Goal: Navigation & Orientation: Understand site structure

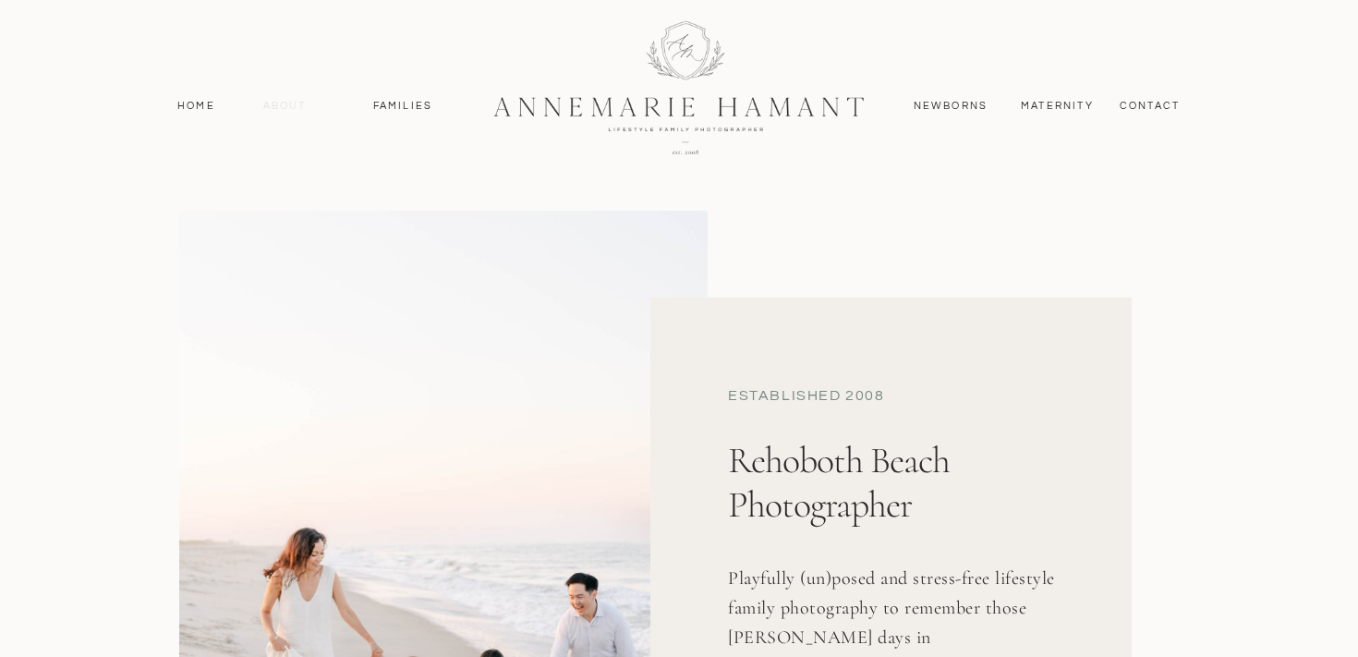
click at [284, 103] on nav "About" at bounding box center [285, 106] width 54 height 17
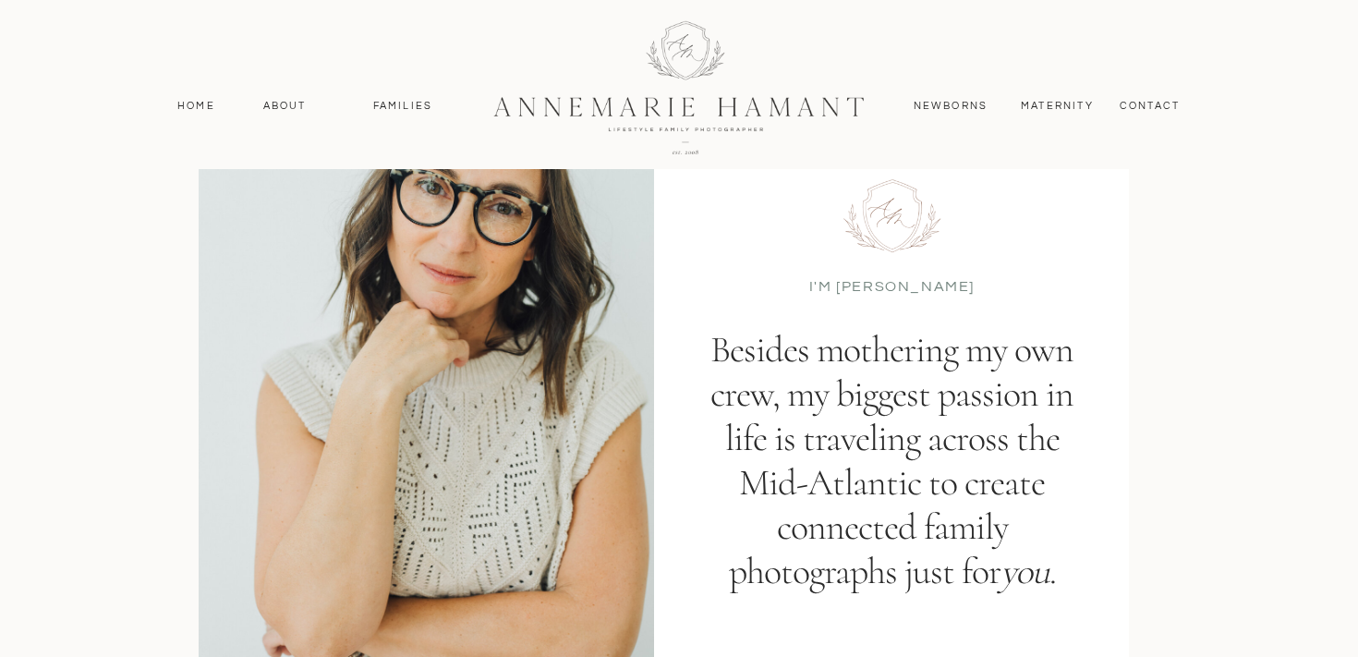
scroll to position [111, 0]
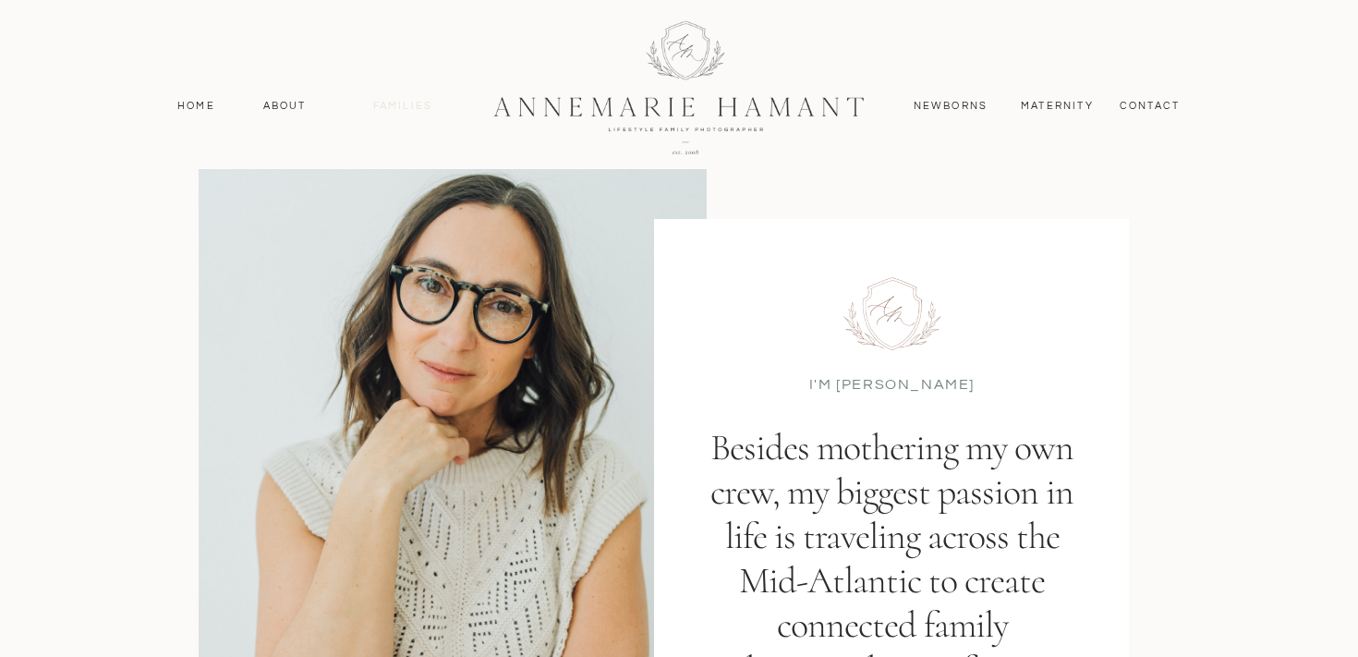
click at [397, 105] on nav "Families" at bounding box center [402, 106] width 83 height 17
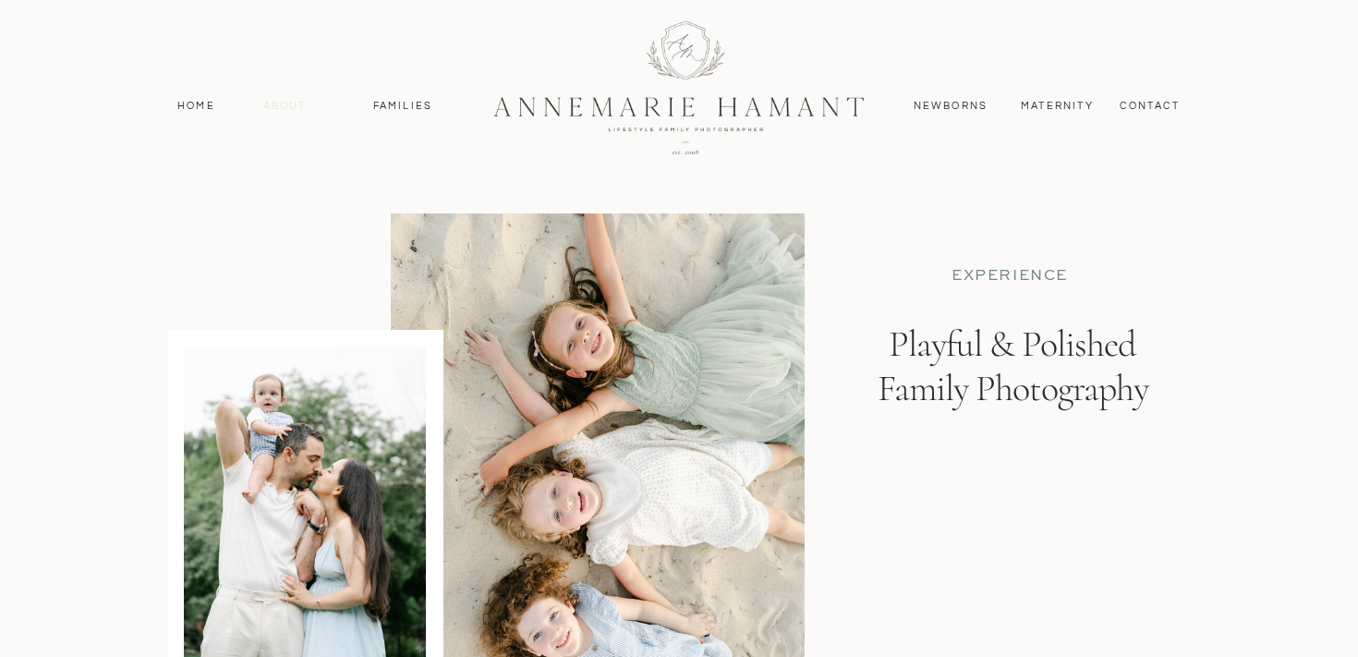
click at [278, 105] on nav "About" at bounding box center [285, 106] width 54 height 17
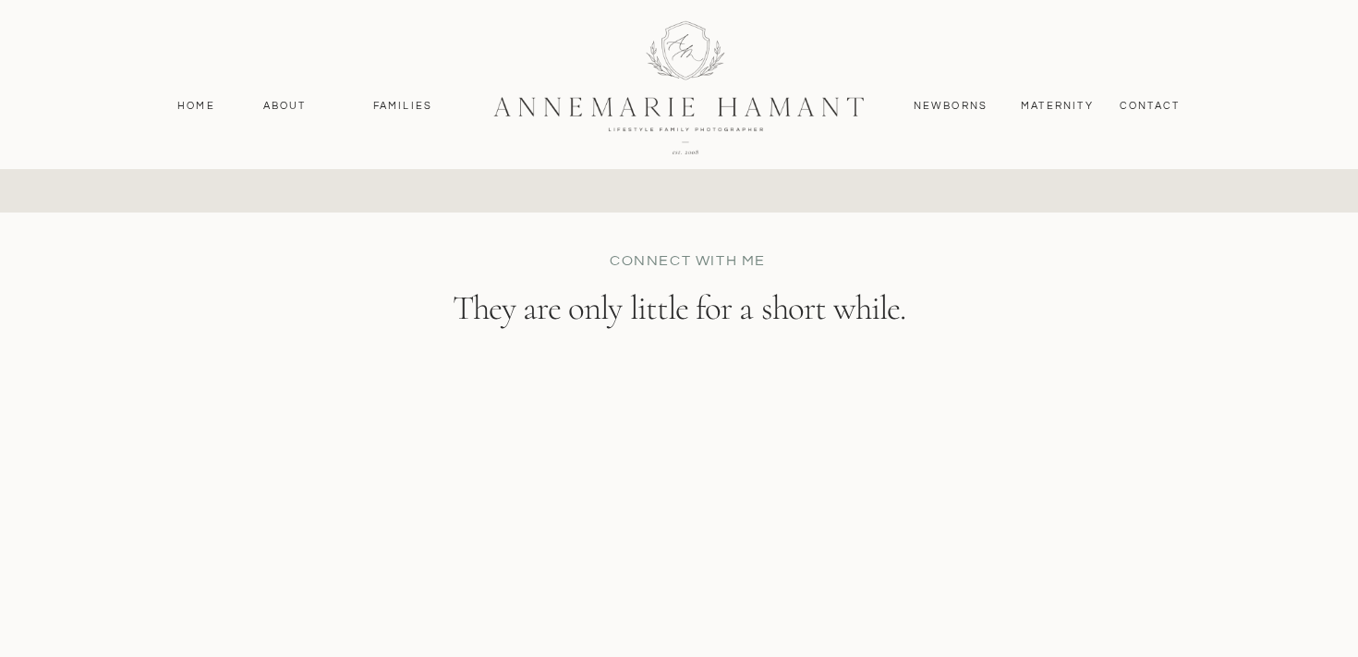
scroll to position [3802, 0]
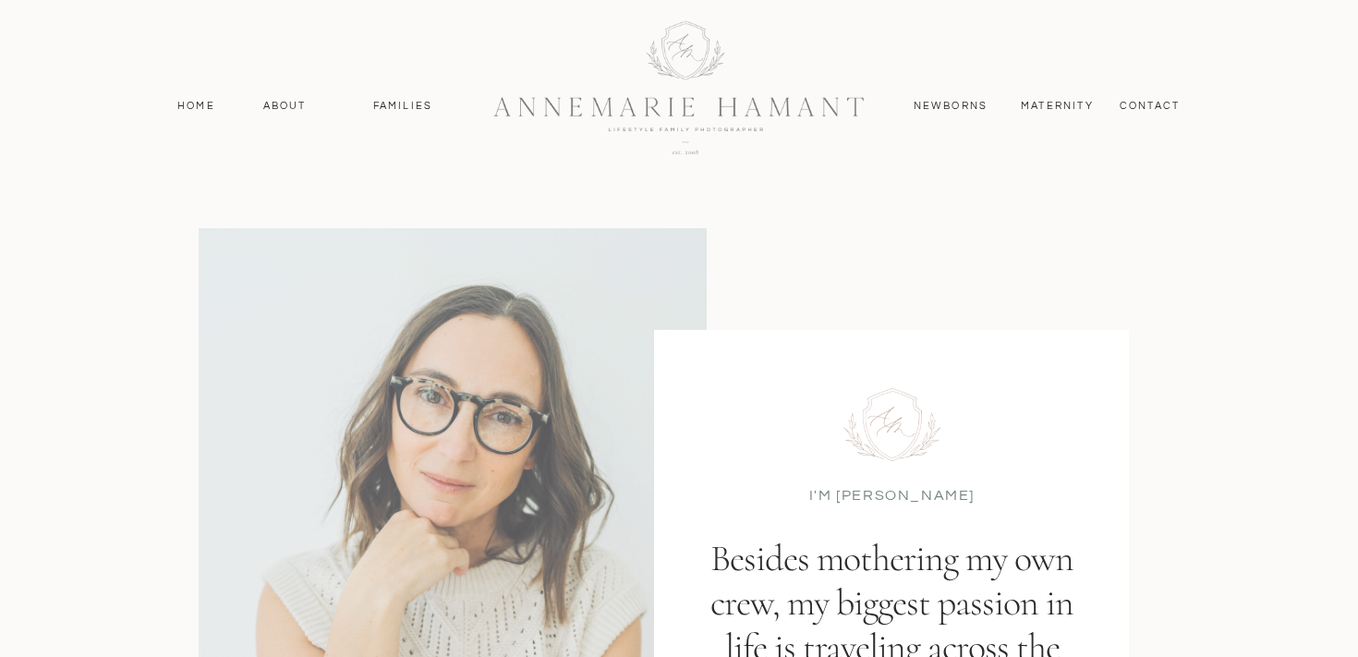
scroll to position [111, 0]
